Goal: Task Accomplishment & Management: Complete application form

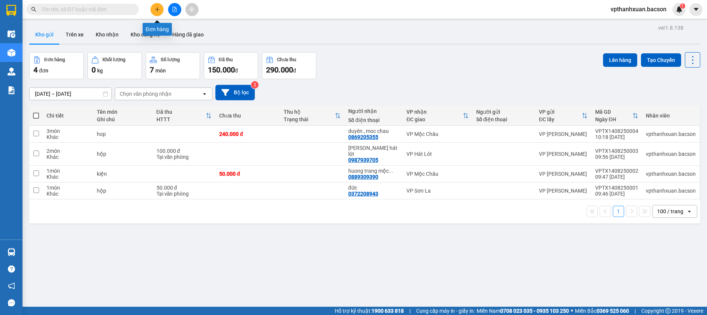
click at [153, 8] on button at bounding box center [157, 9] width 13 height 13
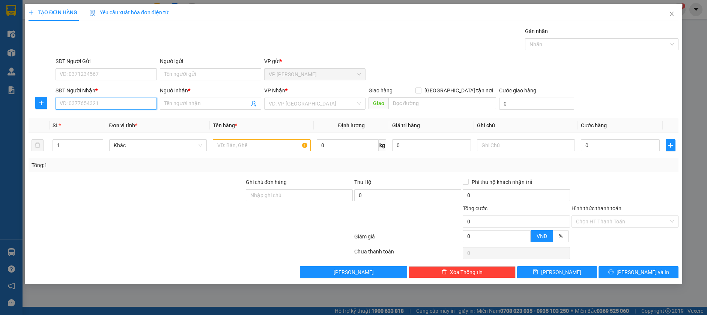
click at [112, 101] on input "SĐT Người Nhận *" at bounding box center [106, 104] width 101 height 12
click at [111, 121] on div "0389566789 - hằng" at bounding box center [106, 118] width 92 height 8
type input "0389566789"
type input "hằng"
type input "0389566789"
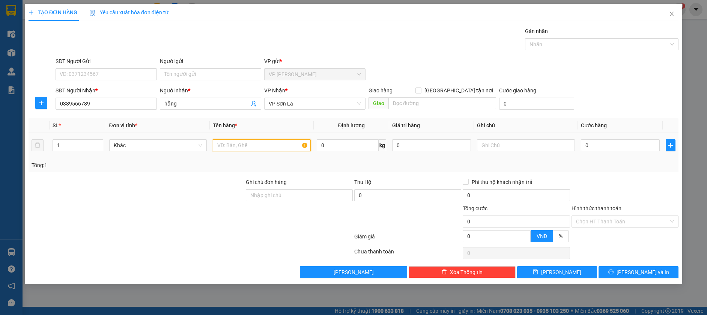
click at [234, 145] on input "text" at bounding box center [262, 145] width 98 height 12
type input "hop"
click at [421, 88] on input "[GEOGRAPHIC_DATA] tận nơi" at bounding box center [417, 89] width 5 height 5
checkbox input "true"
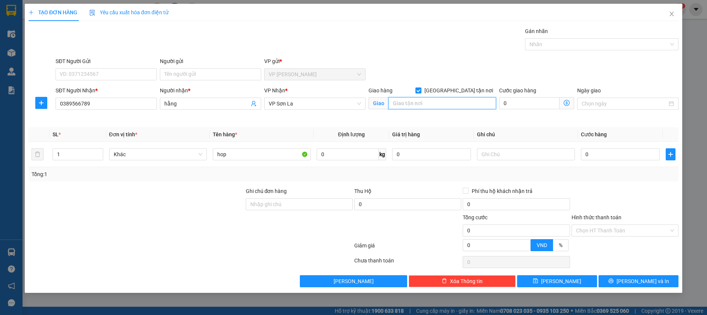
click at [420, 99] on input "search" at bounding box center [441, 103] width 107 height 12
type input "ctn"
click at [604, 152] on input "0" at bounding box center [620, 154] width 79 height 12
click at [421, 90] on input "[GEOGRAPHIC_DATA] tận nơi" at bounding box center [417, 89] width 5 height 5
checkbox input "false"
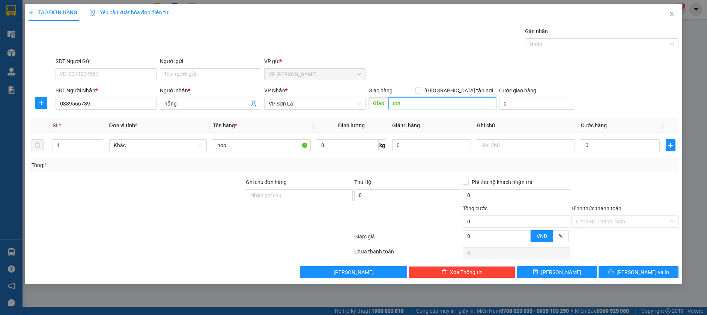
click at [437, 100] on input "ctn" at bounding box center [441, 103] width 107 height 12
type input "c"
click at [614, 146] on input "0" at bounding box center [620, 145] width 79 height 12
type input "5"
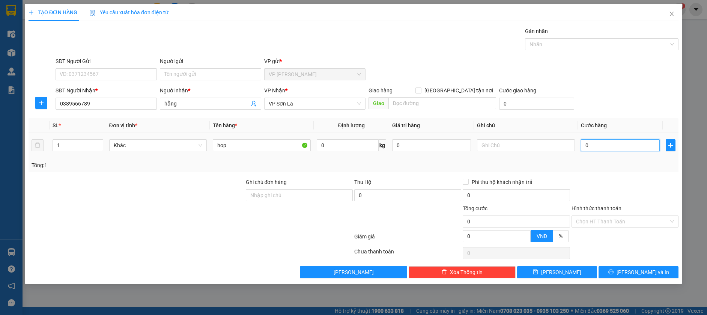
type input "5"
type input "50"
type input "50.000"
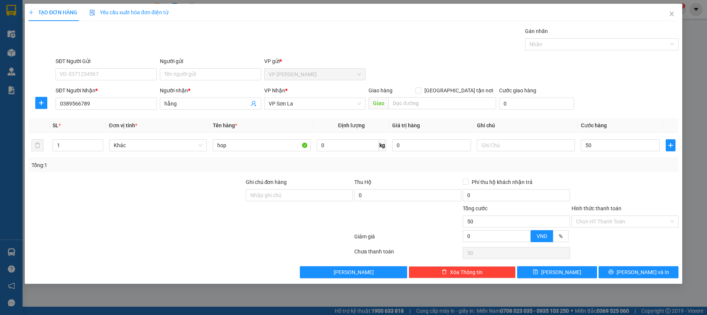
type input "50.000"
click at [635, 277] on div "TẠO ĐƠN HÀNG Yêu cầu xuất hóa đơn điện tử Transit Pickup Surcharge Ids Transit …" at bounding box center [354, 144] width 658 height 280
click at [630, 271] on button "[PERSON_NAME] và In" at bounding box center [639, 272] width 80 height 12
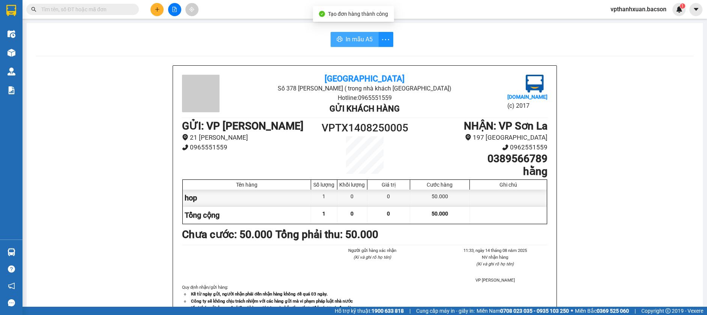
click at [346, 42] on span "In mẫu A5" at bounding box center [359, 39] width 27 height 9
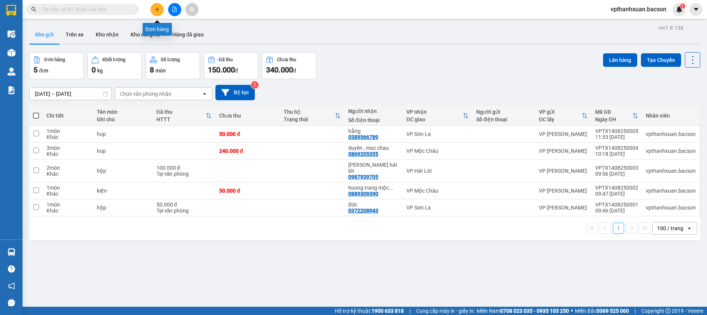
click at [155, 8] on icon "plus" at bounding box center [157, 9] width 5 height 5
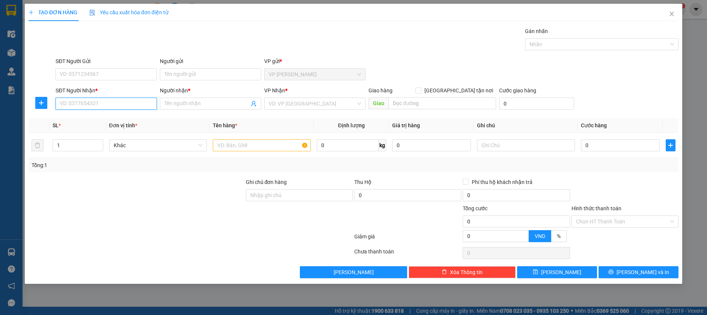
click at [110, 101] on input "SĐT Người Nhận *" at bounding box center [106, 104] width 101 height 12
click at [137, 117] on div "0394967431 - thanh" at bounding box center [106, 118] width 92 height 8
type input "0394967431"
type input "thanh"
type input "0394967431"
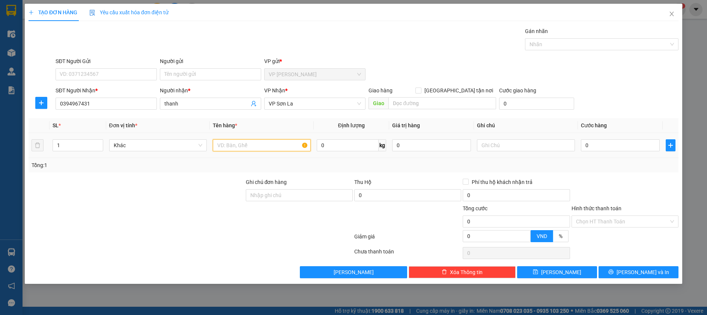
click at [252, 144] on input "text" at bounding box center [262, 145] width 98 height 12
type input "hop"
click at [599, 149] on input "0" at bounding box center [620, 145] width 79 height 12
type input "5"
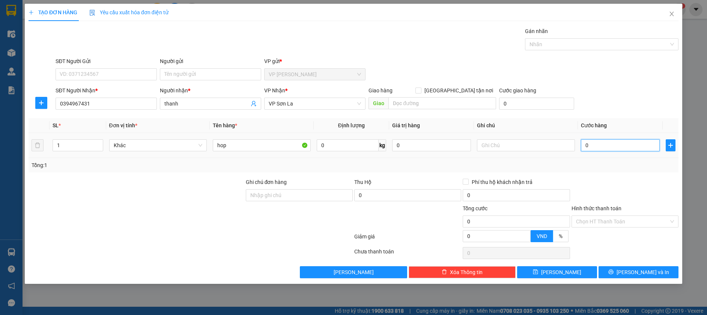
type input "5"
type input "50"
type input "50.000"
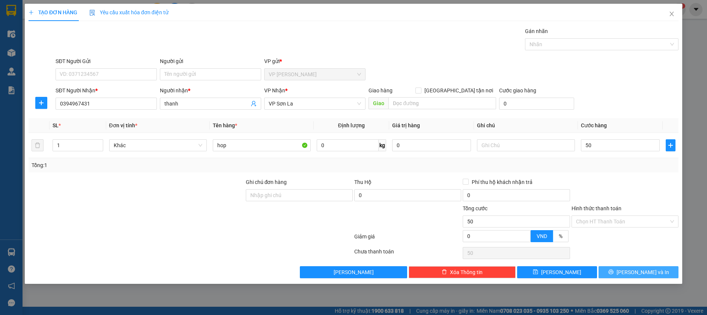
type input "50.000"
click at [614, 269] on button "[PERSON_NAME] và In" at bounding box center [639, 272] width 80 height 12
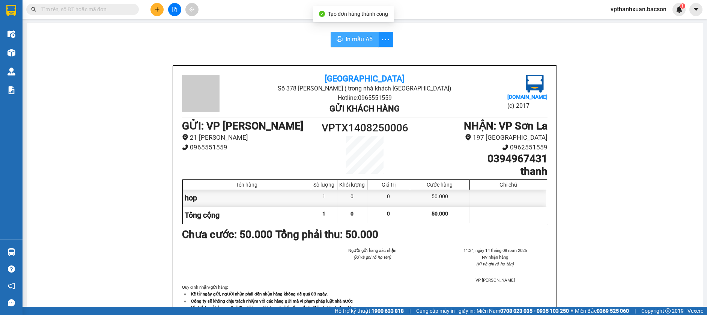
click at [364, 42] on span "In mẫu A5" at bounding box center [359, 39] width 27 height 9
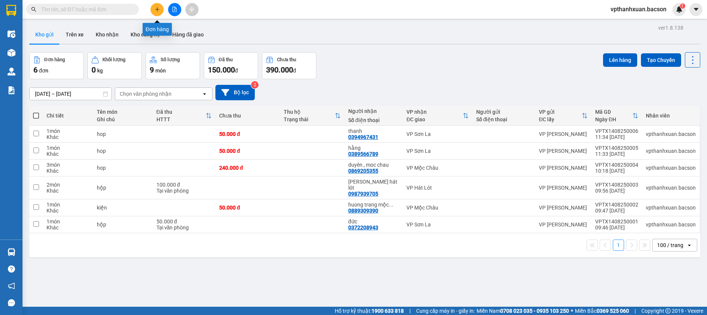
click at [155, 9] on icon "plus" at bounding box center [157, 9] width 5 height 5
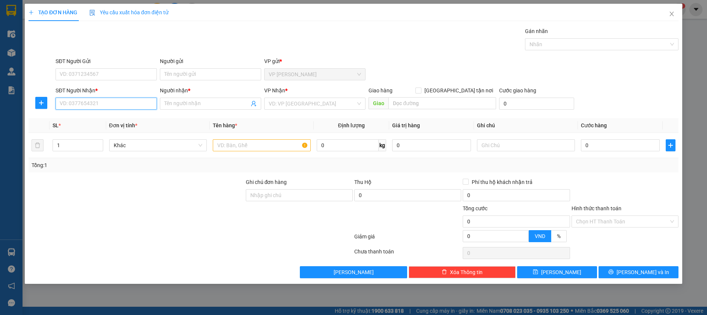
click at [105, 104] on input "SĐT Người Nhận *" at bounding box center [106, 104] width 101 height 12
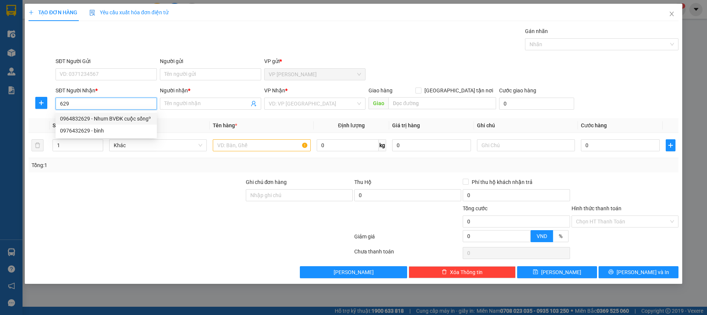
click at [106, 117] on div "0964832629 - Nhum BVĐK cuộc sống⁹" at bounding box center [106, 118] width 92 height 8
type input "0964832629"
type input "Nhum BVĐK cuộc sống⁹"
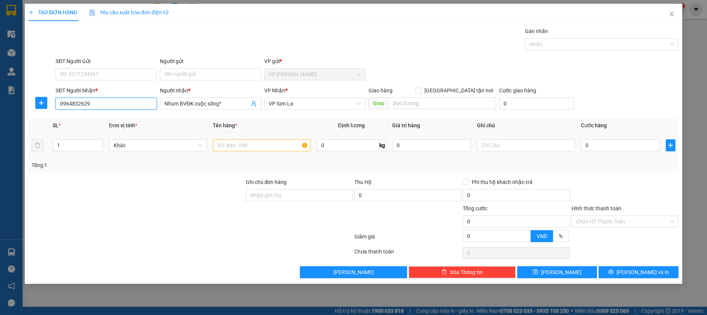
type input "0964832629"
click at [269, 149] on input "text" at bounding box center [262, 145] width 98 height 12
type input "kiện"
click at [421, 90] on input "[GEOGRAPHIC_DATA] tận nơi" at bounding box center [417, 89] width 5 height 5
checkbox input "true"
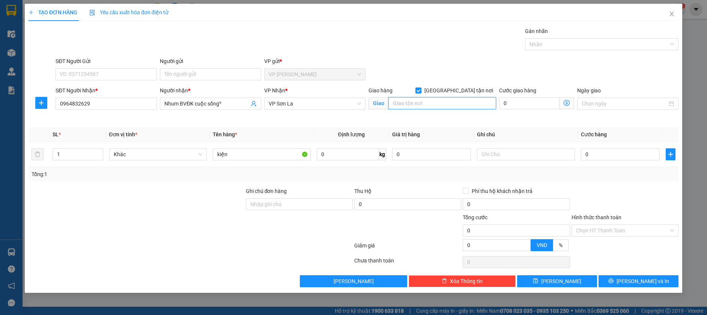
click at [449, 105] on input "search" at bounding box center [441, 103] width 107 height 12
type input "ctn"
click at [601, 153] on input "0" at bounding box center [620, 154] width 79 height 12
type input "6"
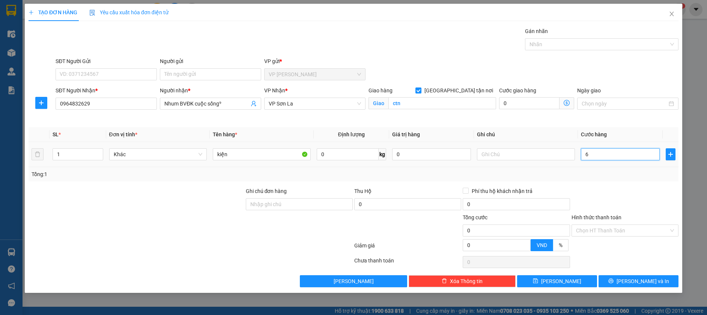
type input "6"
type input "65"
type input "650"
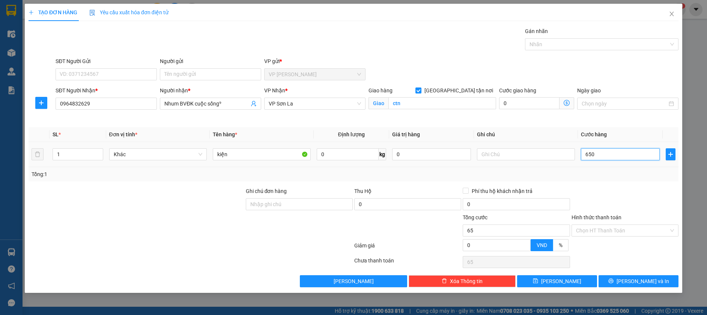
type input "650"
type input "65"
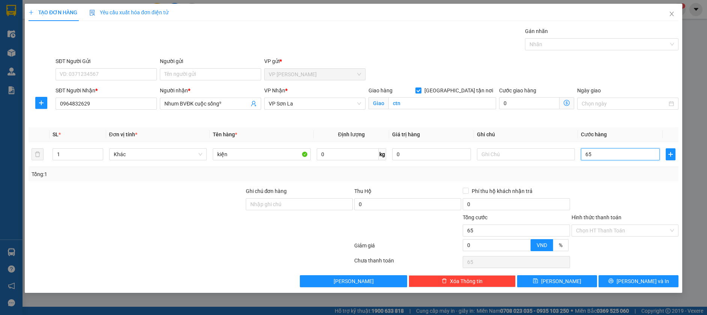
type input "6"
type input "0"
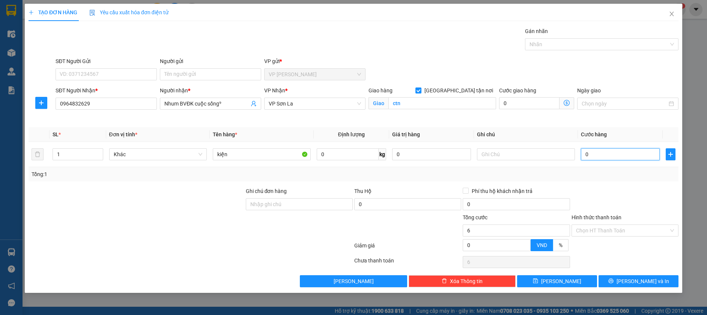
type input "0"
type input "03"
type input "3"
type input "035"
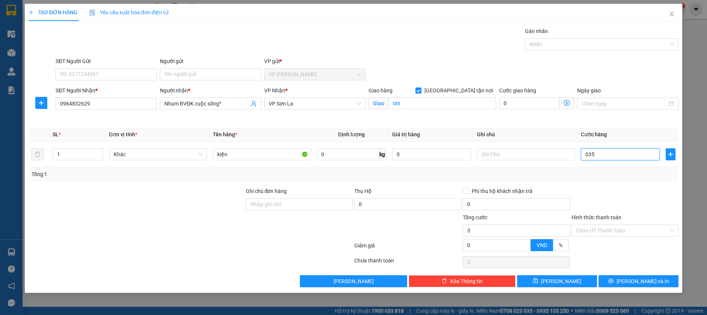
type input "35"
type input "0.350"
type input "350"
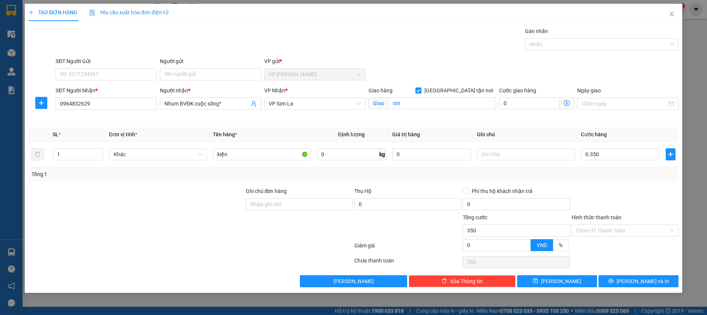
type input "350.000"
click at [623, 217] on div "Hình thức thanh toán" at bounding box center [625, 218] width 107 height 11
click at [593, 218] on label "Hình thức thanh toán" at bounding box center [597, 217] width 50 height 6
click at [593, 225] on input "Hình thức thanh toán" at bounding box center [622, 230] width 93 height 11
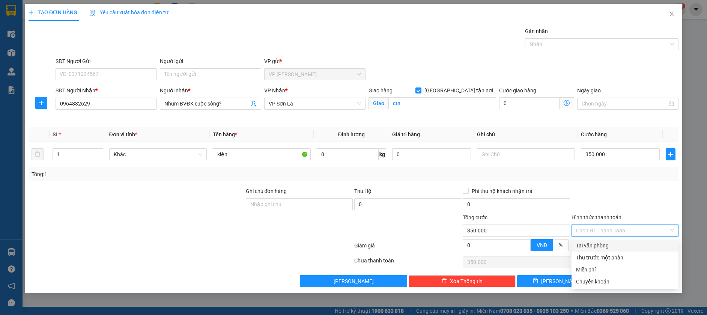
click at [593, 244] on div "Tại văn phòng" at bounding box center [625, 245] width 98 height 8
type input "0"
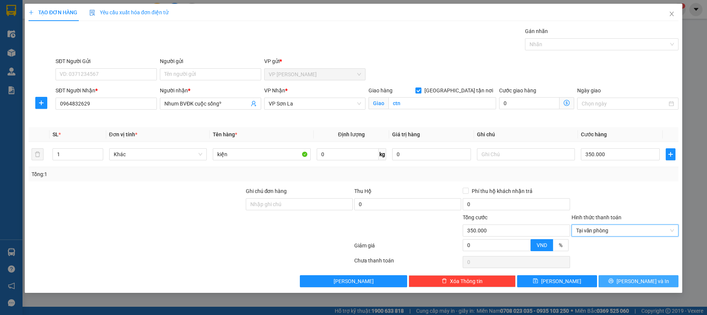
click at [618, 278] on button "[PERSON_NAME] và In" at bounding box center [639, 281] width 80 height 12
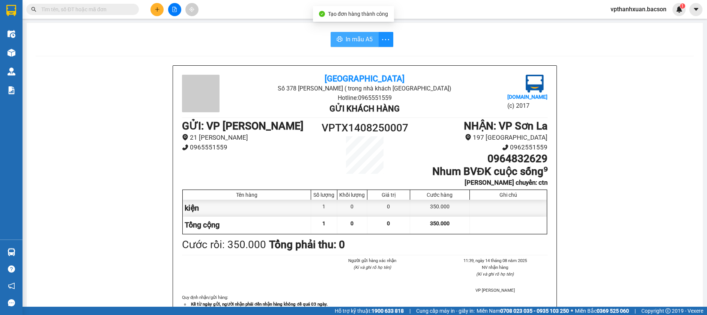
click at [353, 34] on button "In mẫu A5" at bounding box center [355, 39] width 48 height 15
